Goal: Navigation & Orientation: Find specific page/section

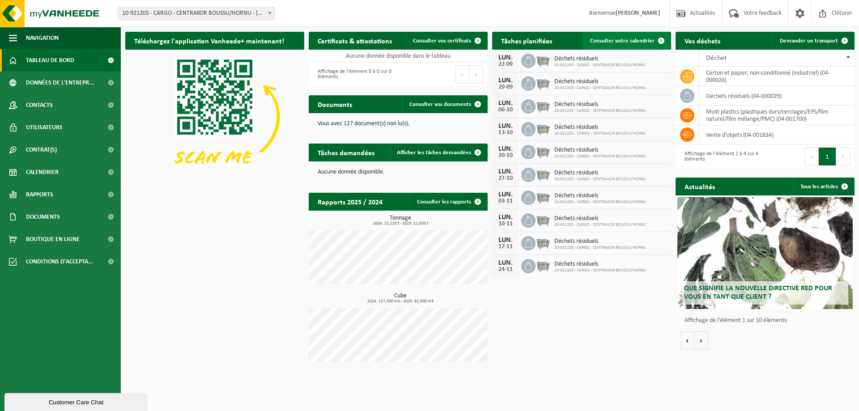
click at [634, 45] on link "Consulter votre calendrier" at bounding box center [626, 41] width 87 height 18
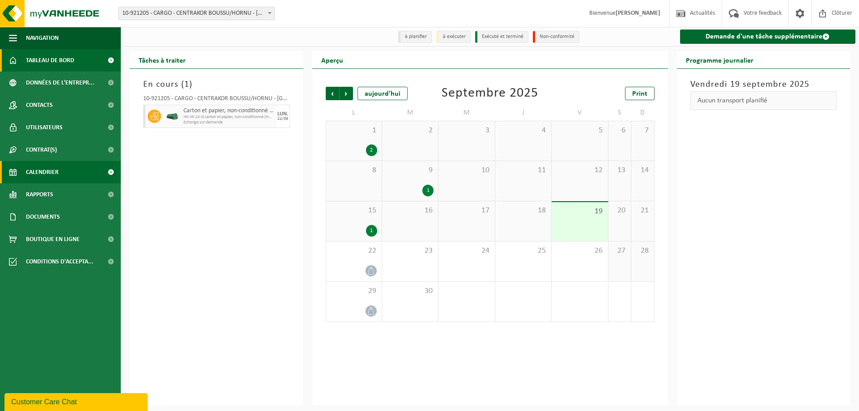
click at [40, 61] on span "Tableau de bord" at bounding box center [50, 60] width 48 height 22
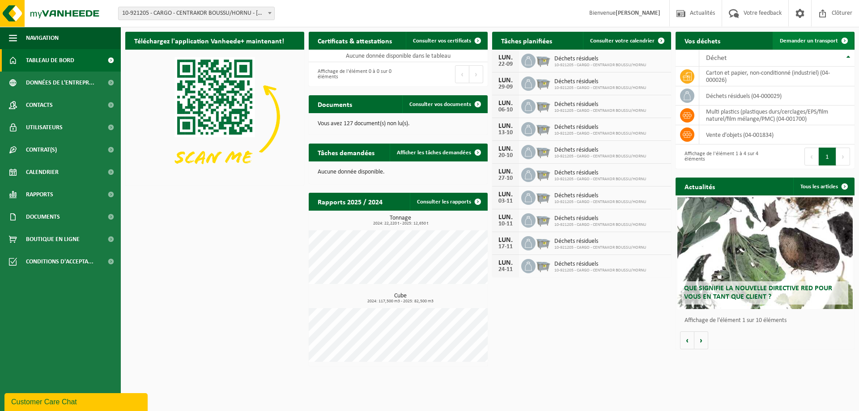
click at [831, 41] on span "Demander un transport" at bounding box center [809, 41] width 58 height 6
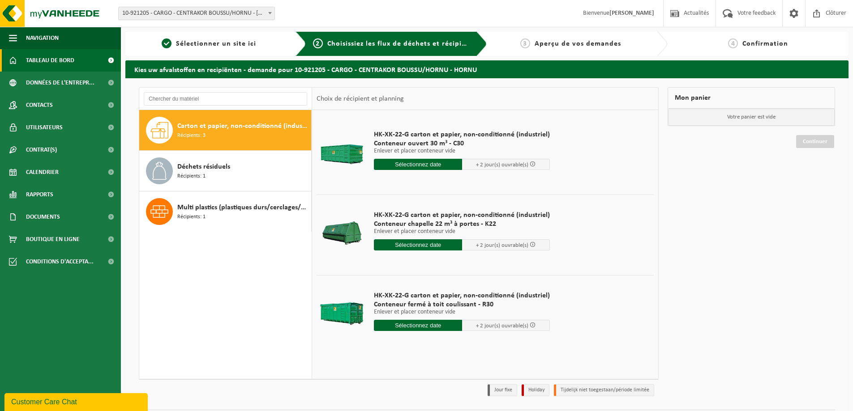
click at [43, 63] on span "Tableau de bord" at bounding box center [50, 60] width 48 height 22
